Goal: Task Accomplishment & Management: Manage account settings

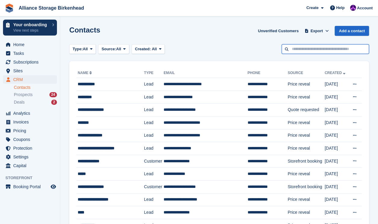
click at [314, 46] on input "text" at bounding box center [325, 49] width 87 height 10
type input "**********"
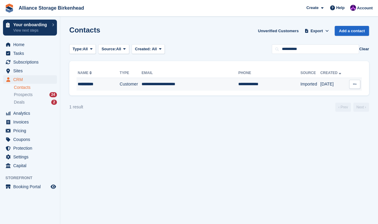
click at [213, 87] on td "**********" at bounding box center [190, 84] width 97 height 13
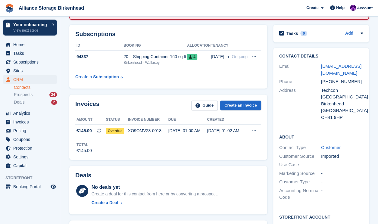
scroll to position [90, 0]
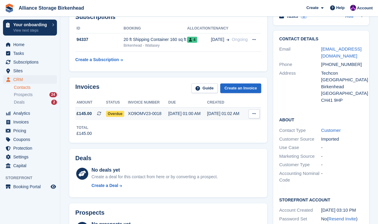
click at [111, 115] on span "Overdue" at bounding box center [115, 114] width 18 height 6
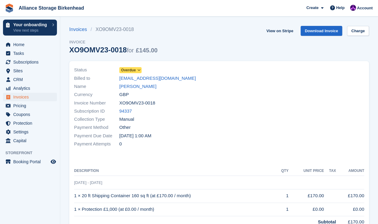
click at [132, 67] on link "Overdue" at bounding box center [130, 70] width 22 height 7
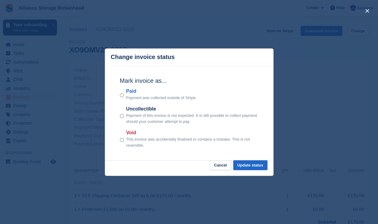
click at [126, 91] on label "Paid" at bounding box center [161, 91] width 71 height 7
click at [250, 165] on button "Update status" at bounding box center [250, 165] width 34 height 10
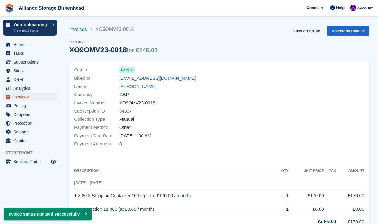
click at [28, 98] on span "Invoices" at bounding box center [31, 97] width 36 height 8
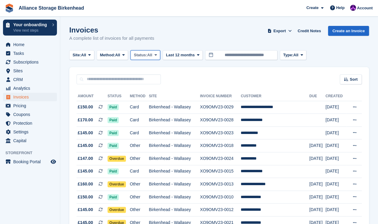
click at [156, 56] on span at bounding box center [155, 55] width 5 height 5
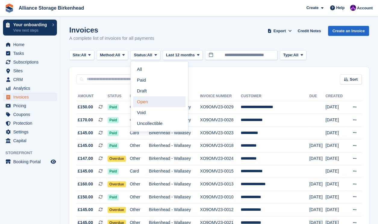
click at [159, 101] on link "Open" at bounding box center [159, 101] width 52 height 11
